Goal: Task Accomplishment & Management: Use online tool/utility

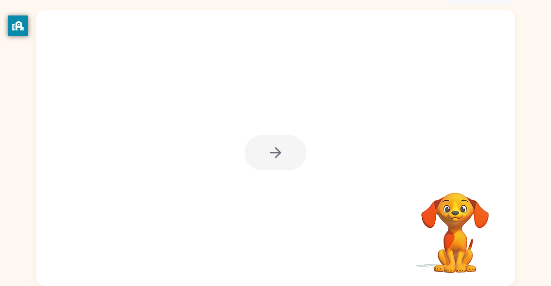
scroll to position [55, 0]
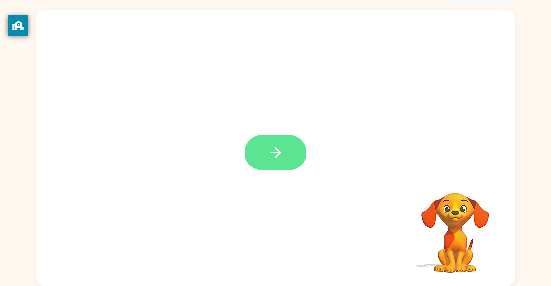
click at [276, 158] on icon "button" at bounding box center [275, 152] width 17 height 17
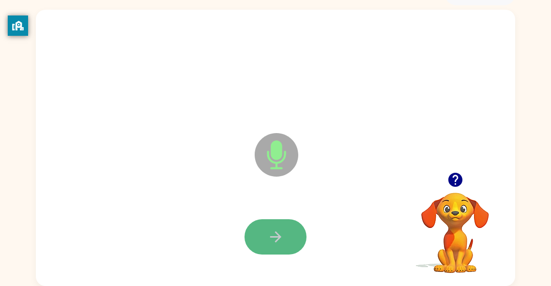
drag, startPoint x: 281, startPoint y: 226, endPoint x: 281, endPoint y: 219, distance: 6.3
click at [281, 219] on button "button" at bounding box center [276, 236] width 62 height 35
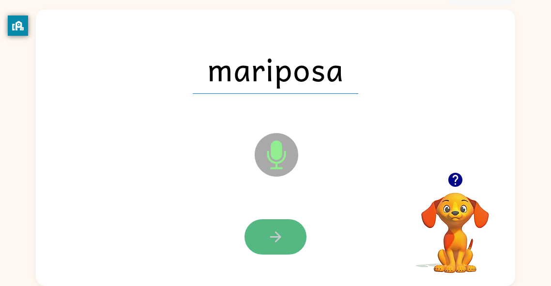
click at [275, 238] on icon "button" at bounding box center [275, 237] width 17 height 17
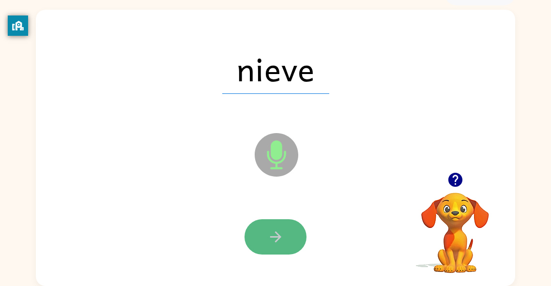
click at [275, 237] on icon "button" at bounding box center [275, 237] width 17 height 17
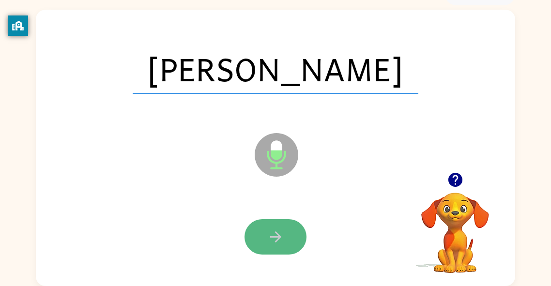
click at [275, 238] on icon "button" at bounding box center [275, 237] width 17 height 17
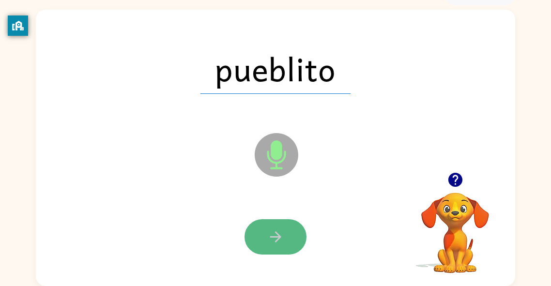
click at [273, 240] on icon "button" at bounding box center [275, 237] width 17 height 17
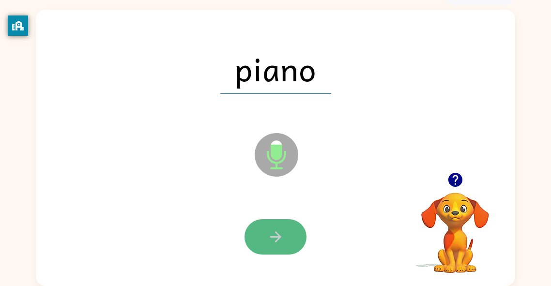
click at [271, 248] on button "button" at bounding box center [276, 236] width 62 height 35
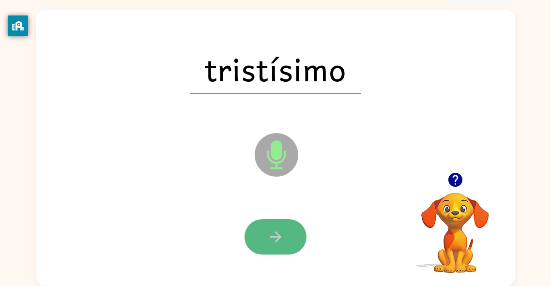
click at [272, 246] on button "button" at bounding box center [276, 236] width 62 height 35
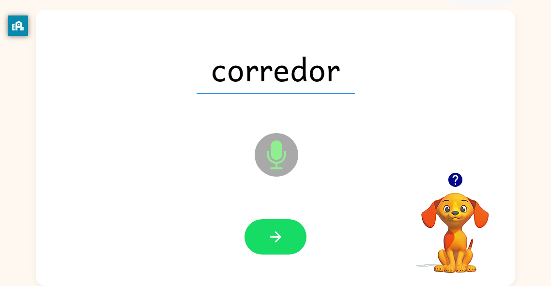
click at [272, 246] on button "button" at bounding box center [276, 236] width 62 height 35
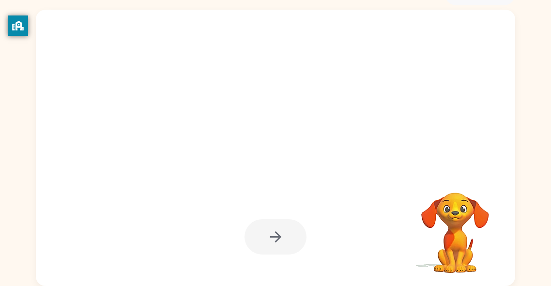
click at [550, 211] on div "Tu navegador debe admitir la reproducción de archivos .mp4 para usar Literably.…" at bounding box center [275, 145] width 551 height 281
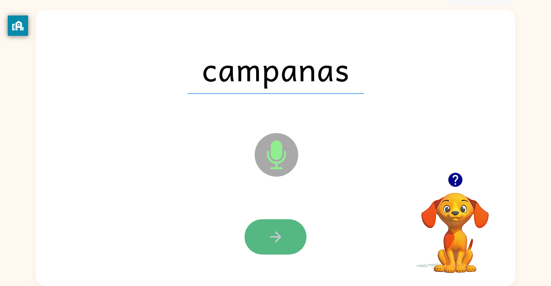
click at [286, 234] on button "button" at bounding box center [276, 236] width 62 height 35
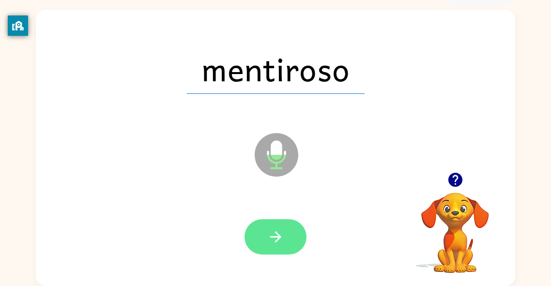
click at [260, 240] on button "button" at bounding box center [276, 236] width 62 height 35
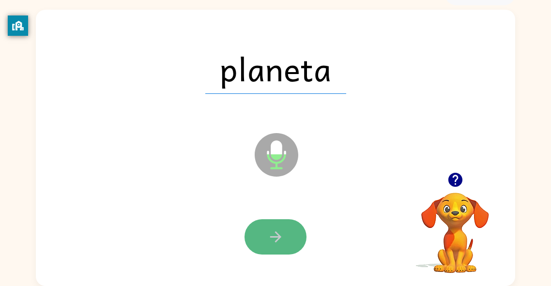
click at [259, 248] on button "button" at bounding box center [276, 236] width 62 height 35
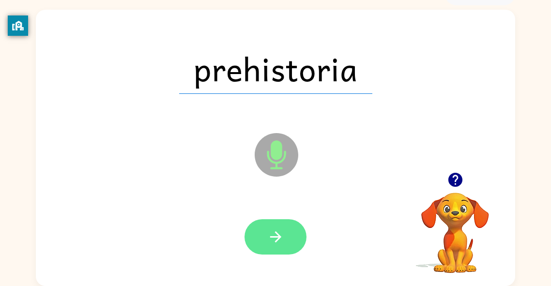
click at [258, 246] on button "button" at bounding box center [276, 236] width 62 height 35
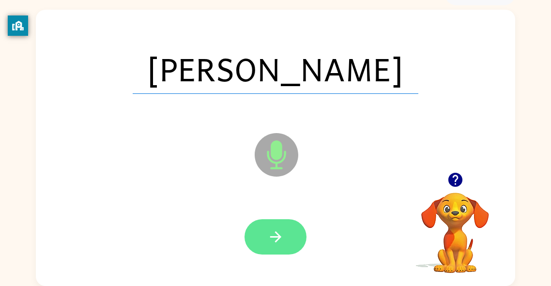
click at [258, 235] on button "button" at bounding box center [276, 236] width 62 height 35
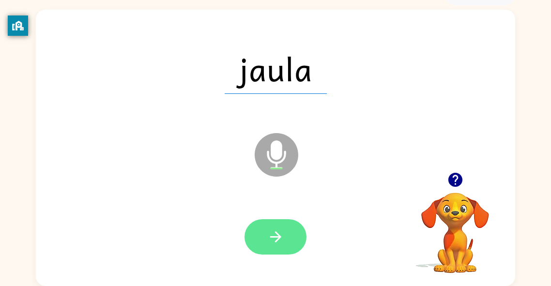
click at [260, 237] on button "button" at bounding box center [276, 236] width 62 height 35
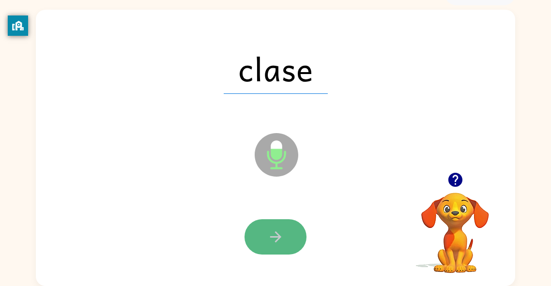
click at [260, 238] on button "button" at bounding box center [276, 236] width 62 height 35
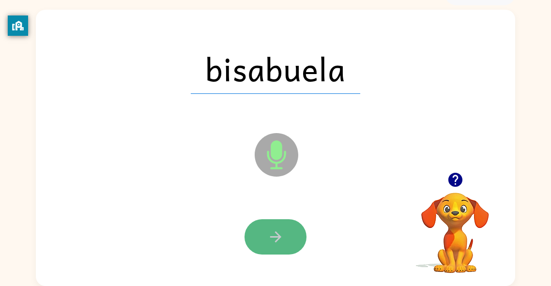
click at [282, 236] on icon "button" at bounding box center [275, 237] width 17 height 17
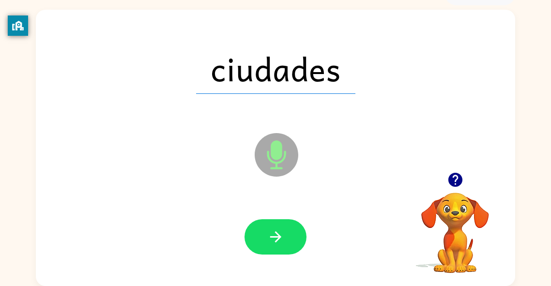
click at [271, 262] on div at bounding box center [276, 237] width 460 height 79
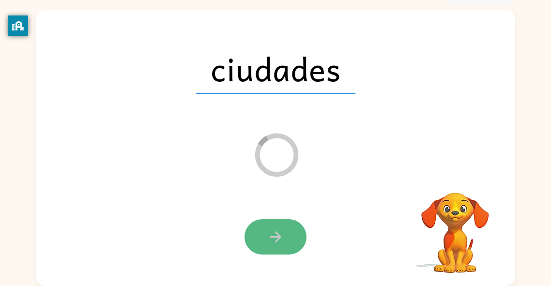
click at [300, 248] on button "button" at bounding box center [276, 236] width 62 height 35
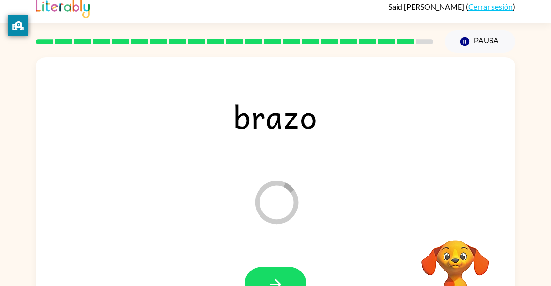
scroll to position [5, 0]
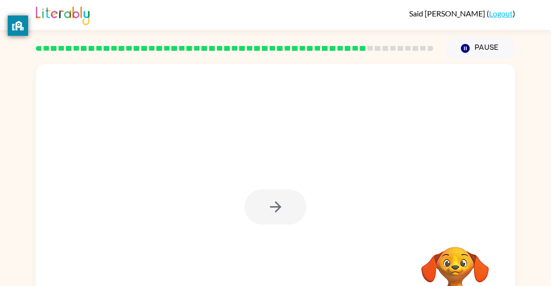
click at [371, 128] on div at bounding box center [275, 202] width 479 height 276
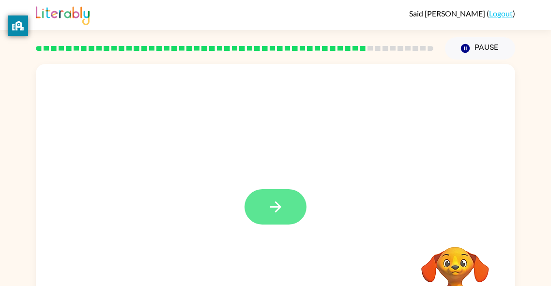
click at [252, 194] on button "button" at bounding box center [276, 206] width 62 height 35
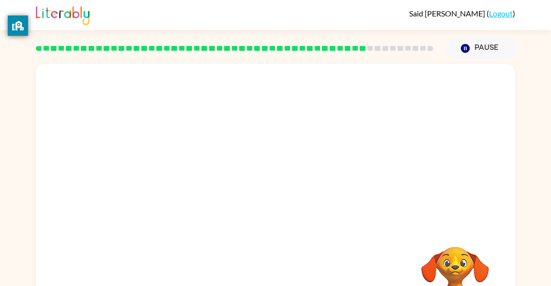
click at [252, 194] on div at bounding box center [252, 185] width 413 height 35
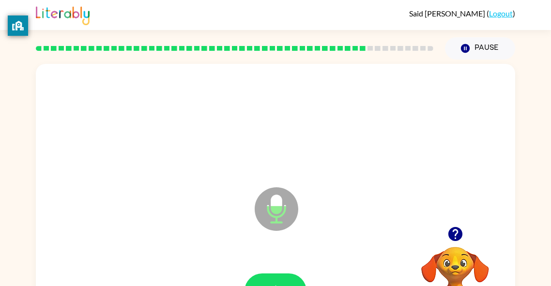
click at [276, 269] on div at bounding box center [276, 291] width 460 height 79
click at [275, 277] on button "button" at bounding box center [276, 291] width 62 height 35
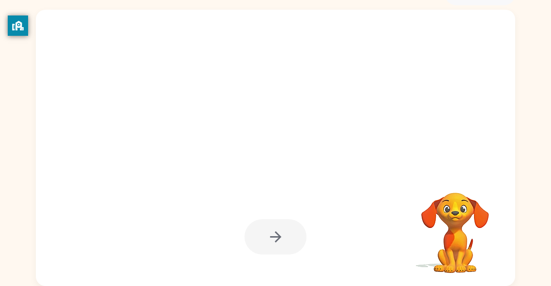
scroll to position [48, 0]
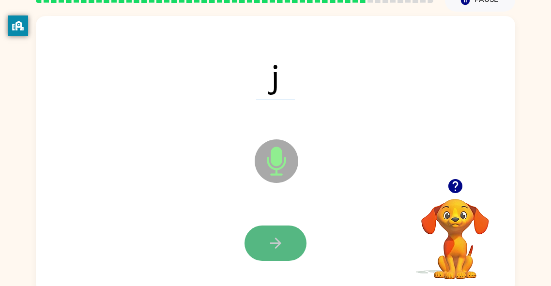
click at [289, 251] on button "button" at bounding box center [276, 243] width 62 height 35
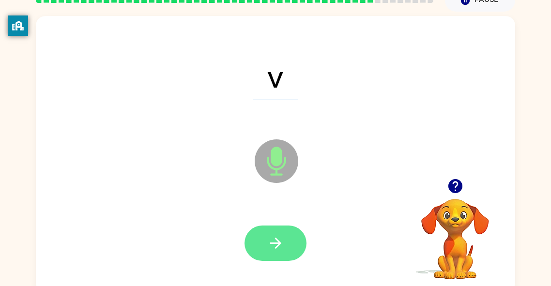
click at [288, 251] on button "button" at bounding box center [276, 243] width 62 height 35
click at [285, 253] on button "button" at bounding box center [276, 243] width 62 height 35
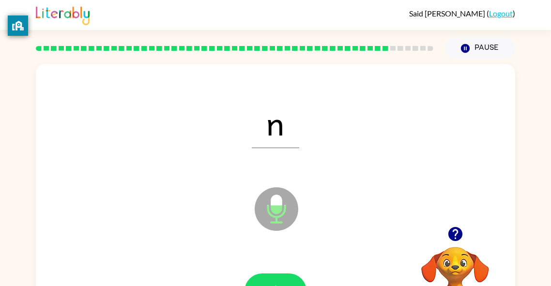
scroll to position [0, 0]
click at [275, 275] on button "button" at bounding box center [276, 291] width 62 height 35
